Goal: Check status: Check status

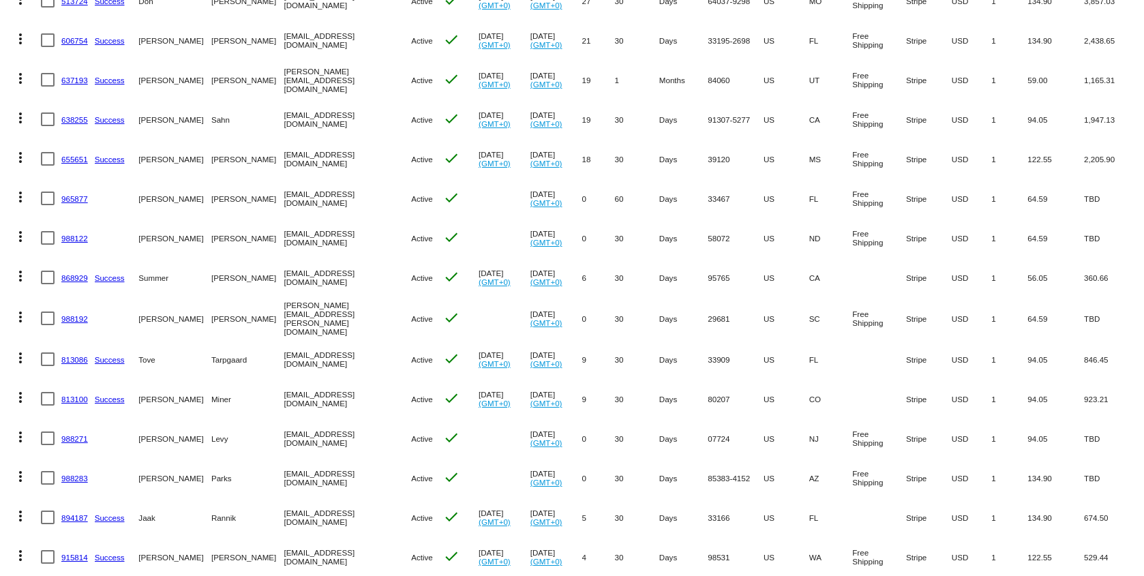
scroll to position [432, 0]
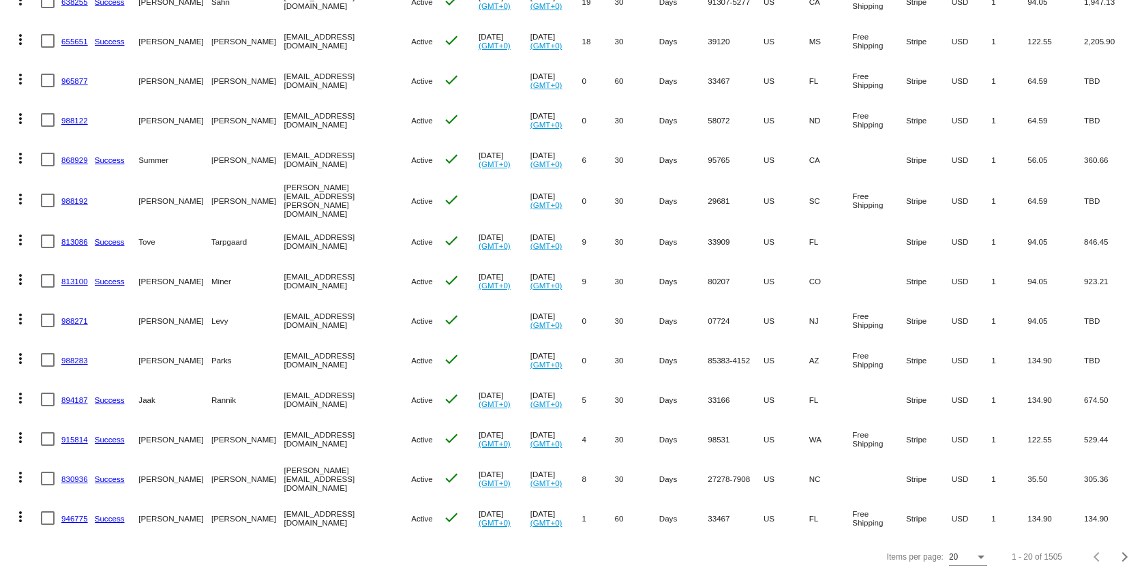
click at [77, 395] on link "894187" at bounding box center [74, 399] width 27 height 9
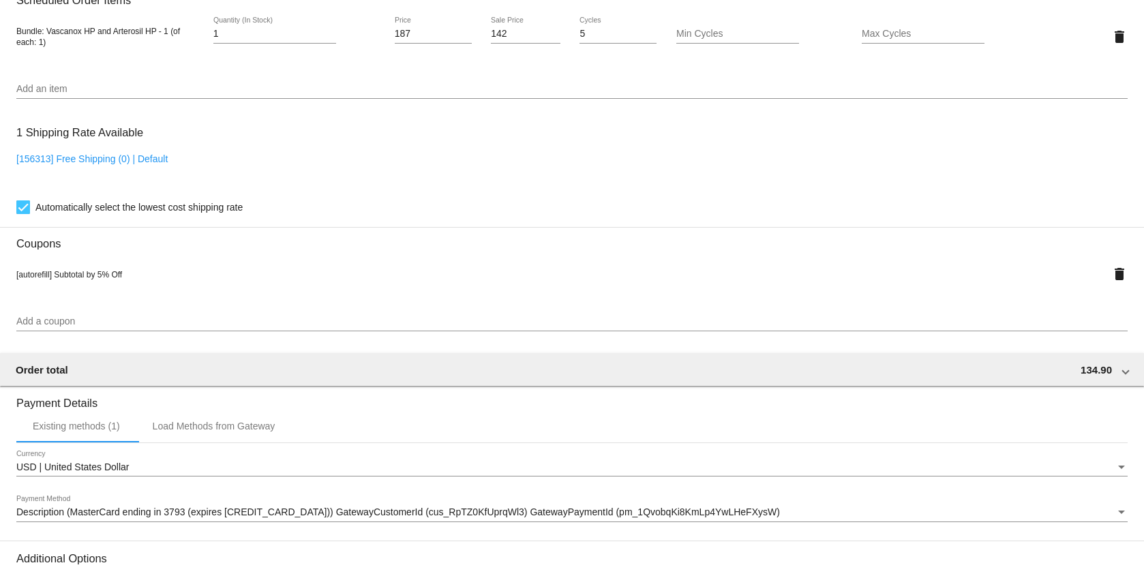
scroll to position [1125, 0]
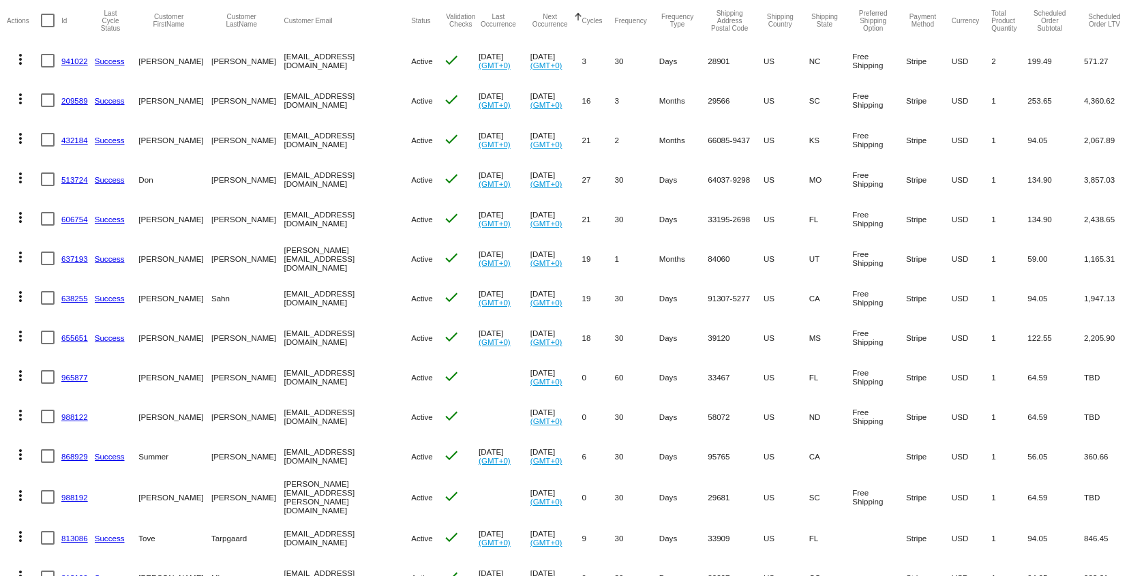
scroll to position [146, 0]
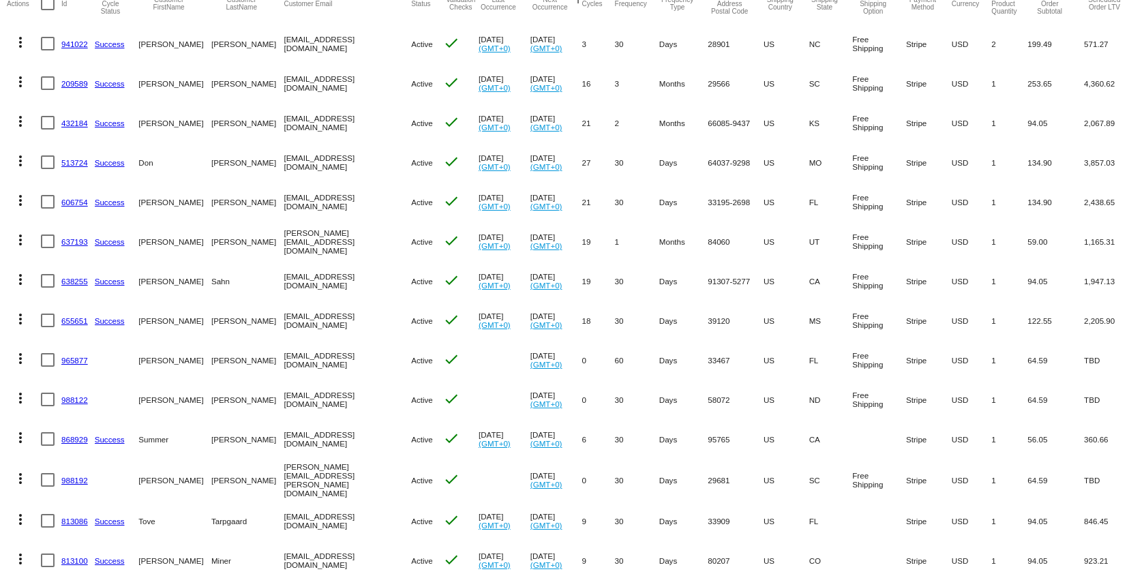
click at [284, 241] on mat-cell "mel@lavittfamily.com" at bounding box center [347, 241] width 127 height 40
copy mat-cell "mel@lavittfamily.com"
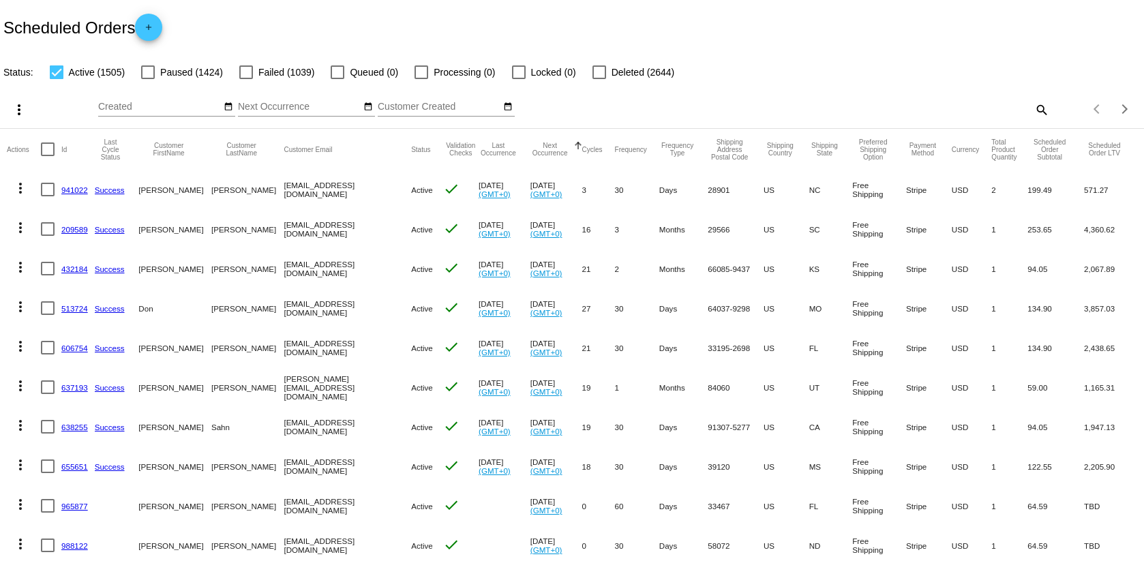
click at [1033, 105] on mat-icon "search" at bounding box center [1041, 109] width 16 height 21
click at [936, 109] on input "Search" at bounding box center [905, 107] width 285 height 11
paste input "mel@lavittfamily.com"
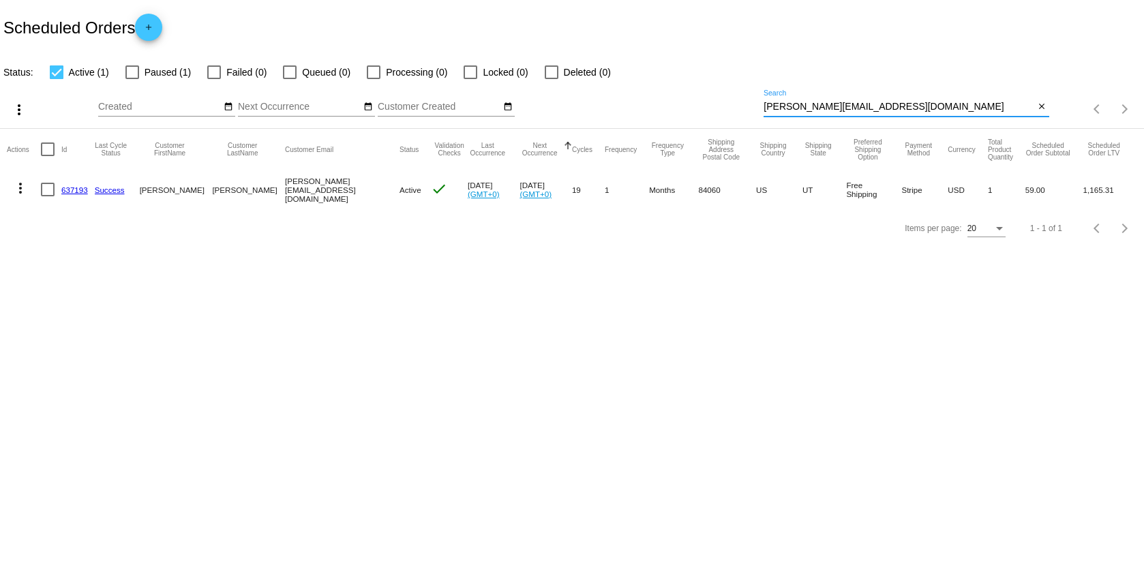
click at [970, 108] on input "mel@lavittfamily.com" at bounding box center [898, 107] width 271 height 11
type input "mel@lavittfamily.com"
click at [999, 234] on div "Items per page:" at bounding box center [999, 229] width 12 height 10
click at [992, 280] on span "100" at bounding box center [985, 287] width 38 height 25
click at [67, 190] on link "637193" at bounding box center [74, 189] width 27 height 9
